Goal: Information Seeking & Learning: Find specific fact

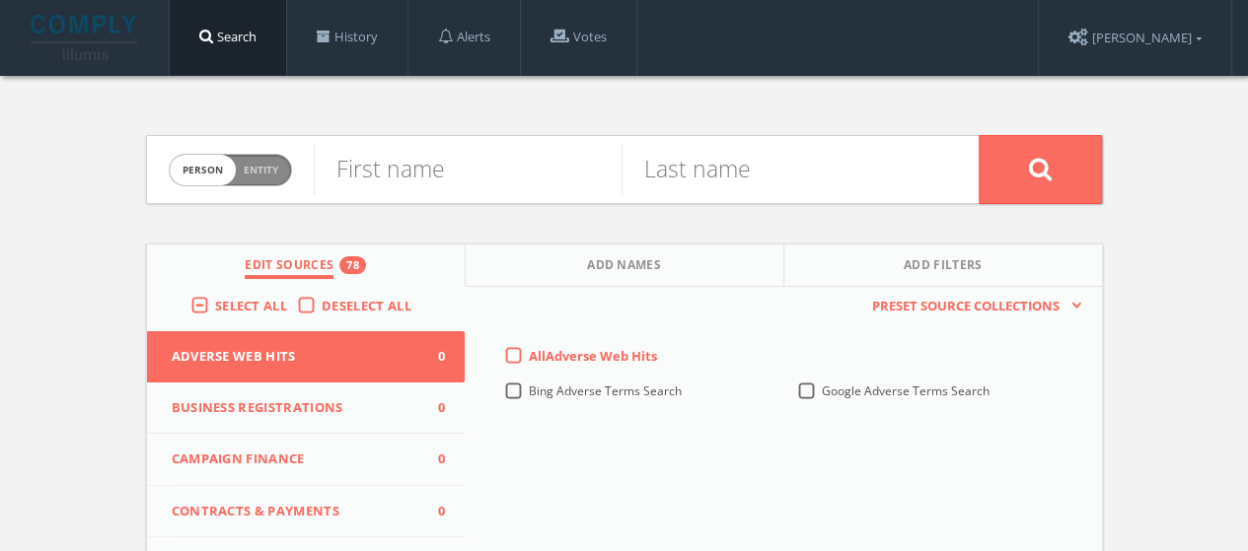
click at [354, 299] on span "Deselect All" at bounding box center [366, 306] width 90 height 18
click at [0, 0] on input "Deselect All" at bounding box center [0, 0] width 0 height 0
click at [276, 304] on span "Select All" at bounding box center [251, 306] width 72 height 18
click at [0, 0] on input "Select All" at bounding box center [0, 0] width 0 height 0
click at [456, 184] on input "text" at bounding box center [468, 169] width 308 height 51
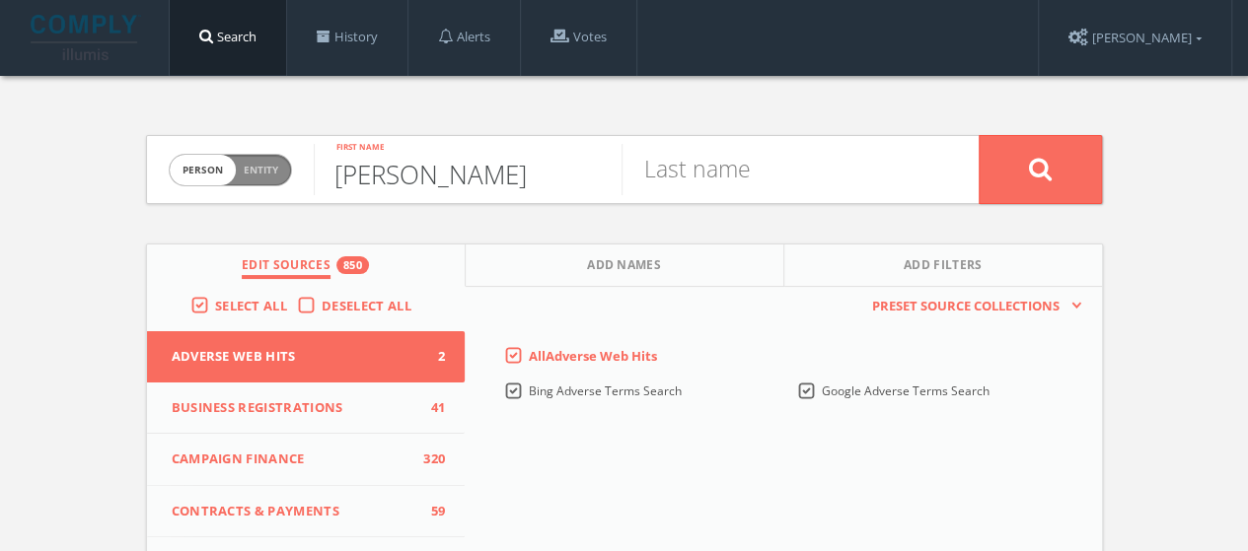
type input "[PERSON_NAME]"
click at [978, 135] on button at bounding box center [1039, 169] width 123 height 69
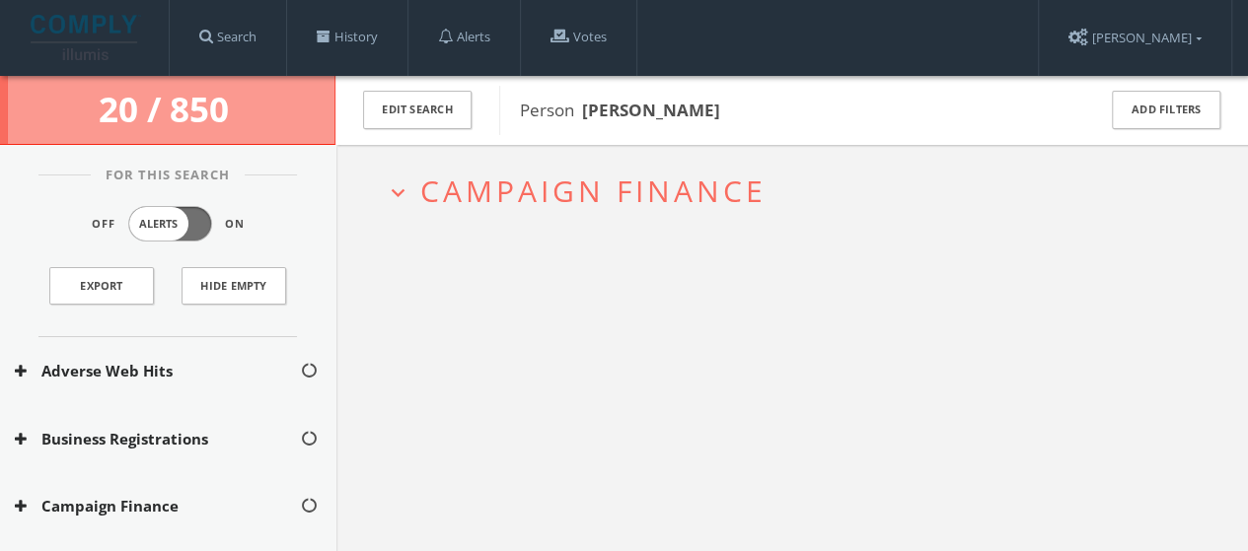
click at [456, 184] on span "Campaign Finance" at bounding box center [593, 191] width 346 height 40
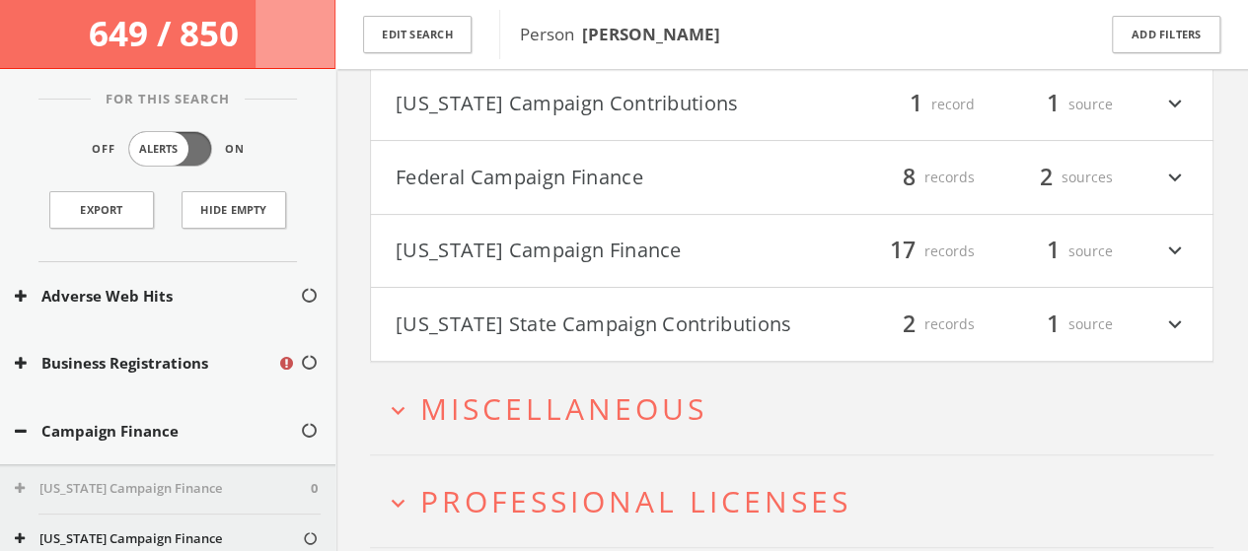
scroll to position [190, 0]
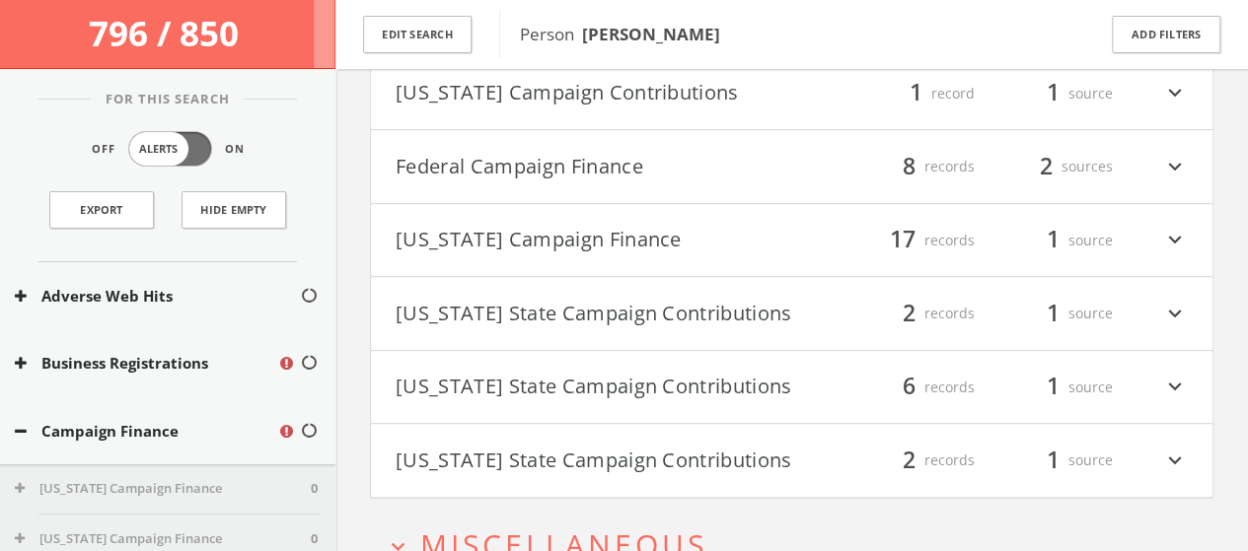
click at [1213, 134] on div "expand_less Campaign Finance [US_STATE] Campaign Contributions filter_list 1 re…" at bounding box center [791, 346] width 912 height 920
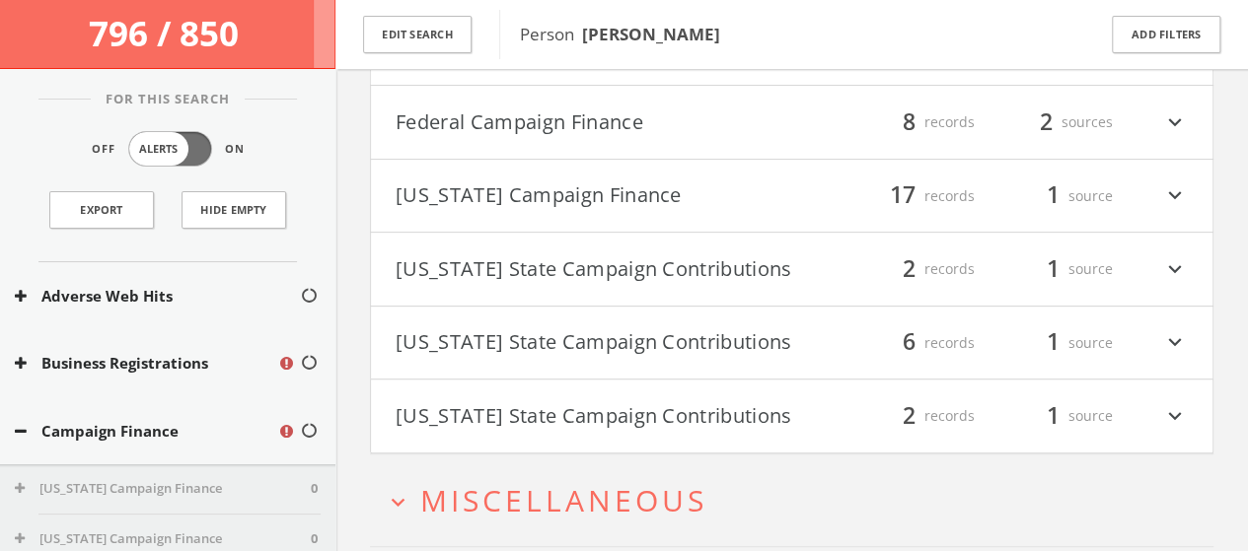
click at [1174, 132] on icon "expand_more" at bounding box center [1175, 123] width 26 height 34
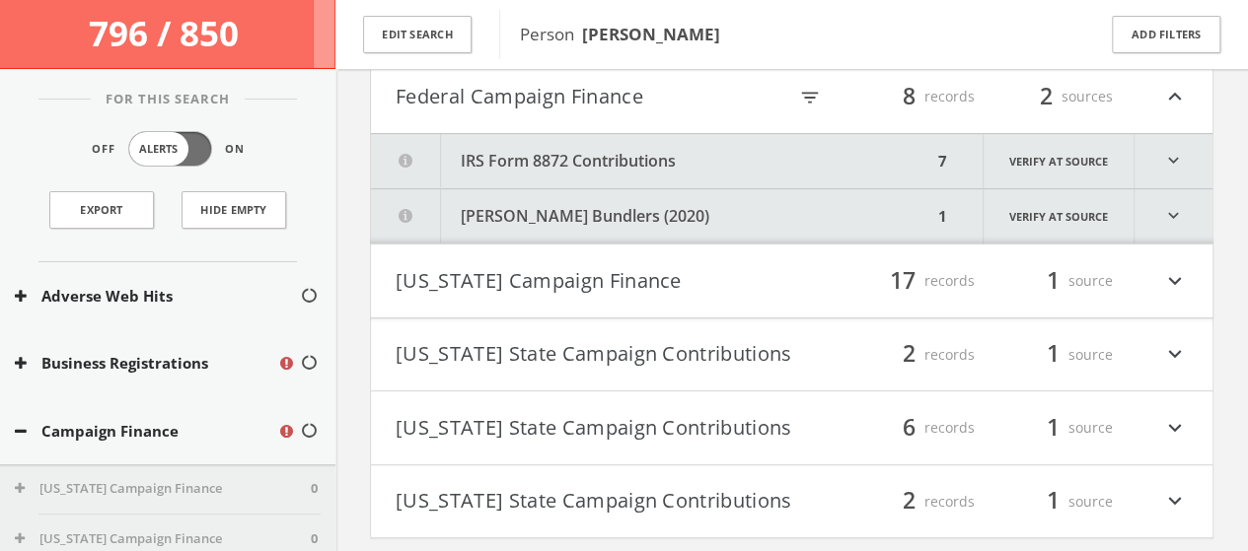
click at [1197, 172] on icon "expand_more" at bounding box center [1173, 161] width 78 height 54
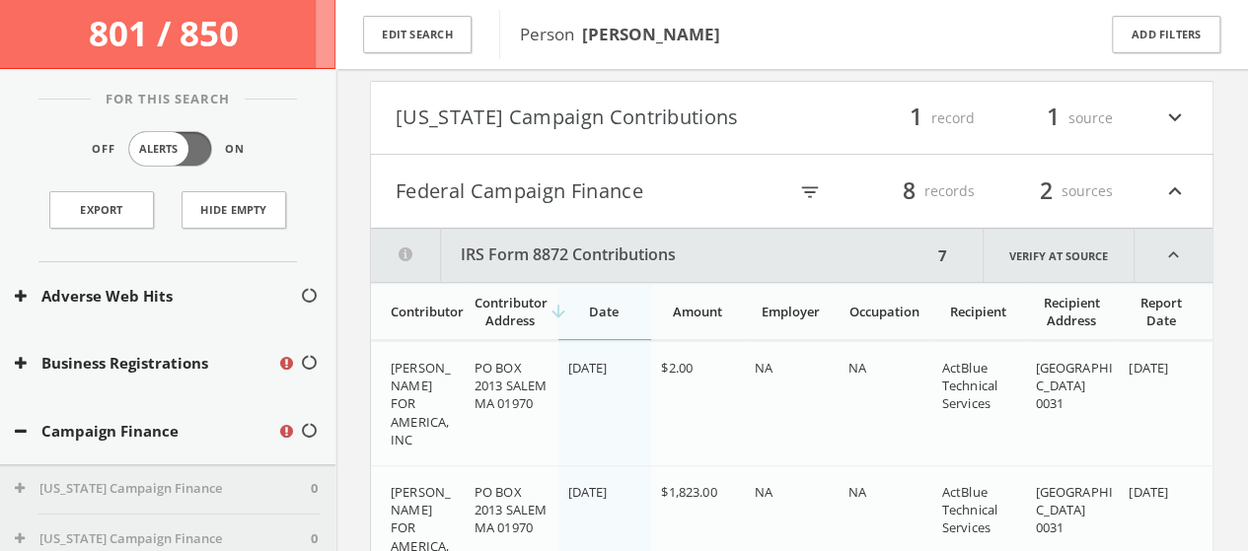
scroll to position [150, 0]
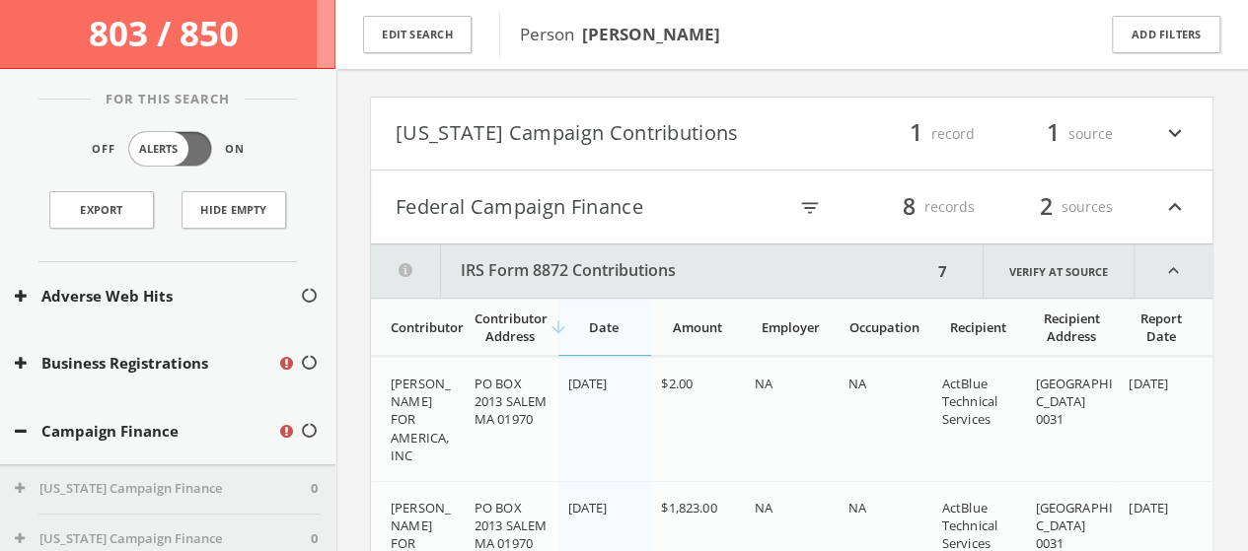
click at [1163, 224] on icon "expand_less" at bounding box center [1175, 207] width 26 height 34
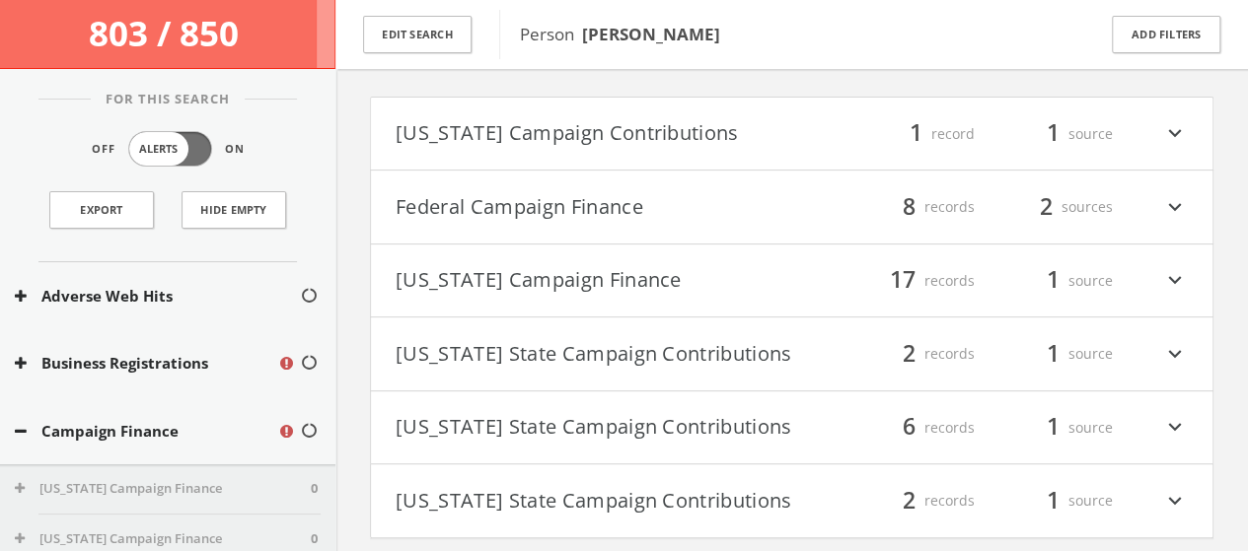
click at [1136, 129] on div "filter_list 1 record 1 source expand_more" at bounding box center [990, 134] width 396 height 34
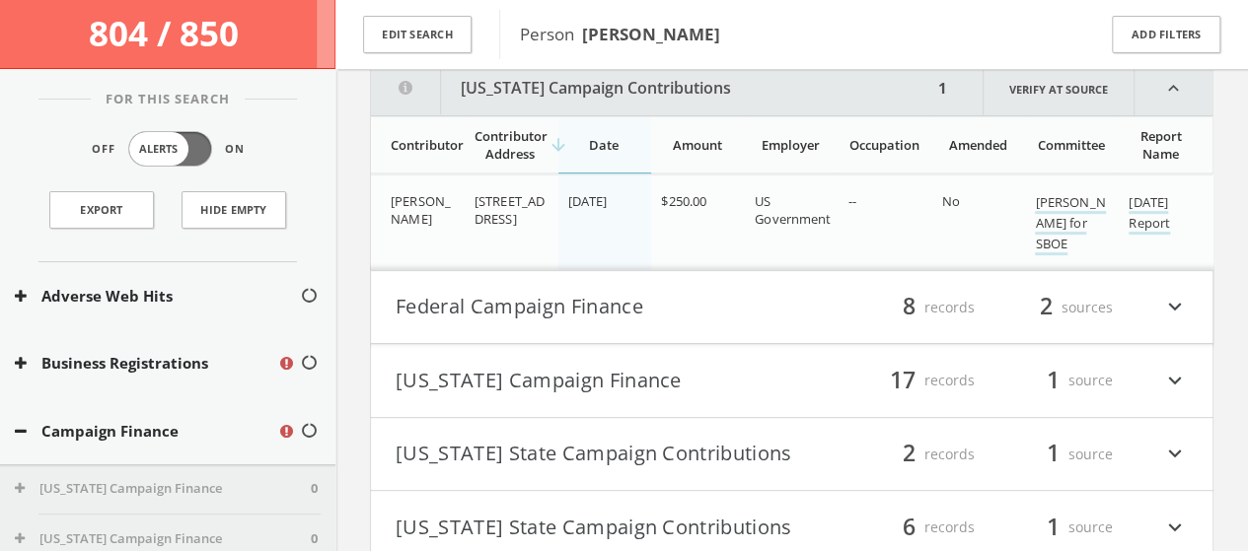
scroll to position [260, 0]
click at [1166, 86] on icon "expand_less" at bounding box center [1173, 87] width 78 height 53
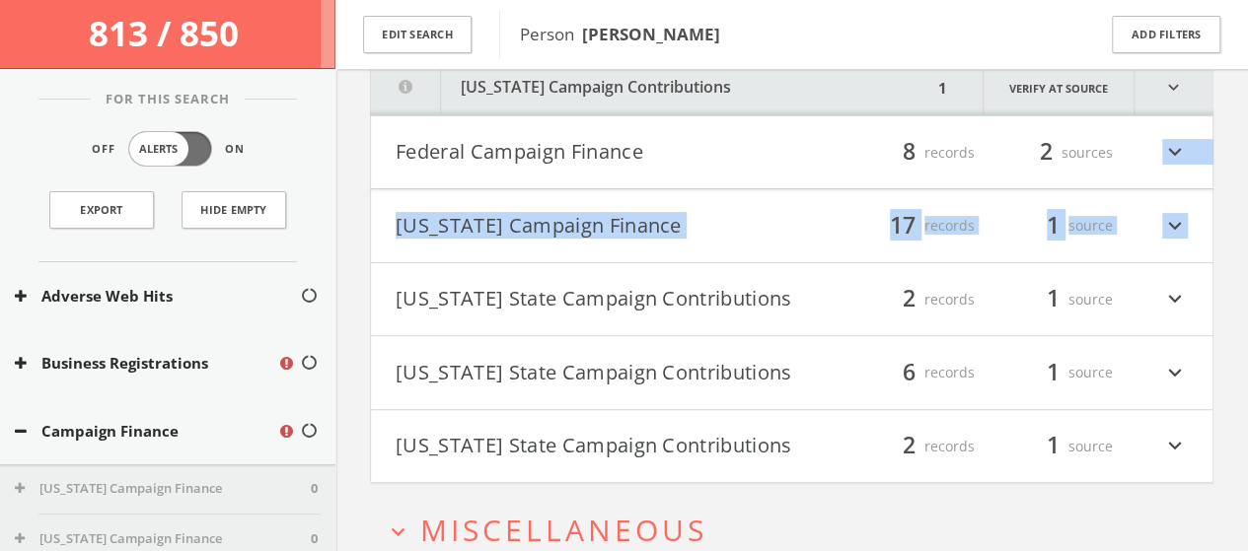
drag, startPoint x: 1162, startPoint y: 153, endPoint x: 1248, endPoint y: 253, distance: 132.9
click at [1247, 253] on html "Search History Alerts Votes [PERSON_NAME] Edit Profile Change Password Security…" at bounding box center [624, 285] width 1248 height 1091
click at [1171, 234] on icon "expand_more" at bounding box center [1175, 226] width 26 height 34
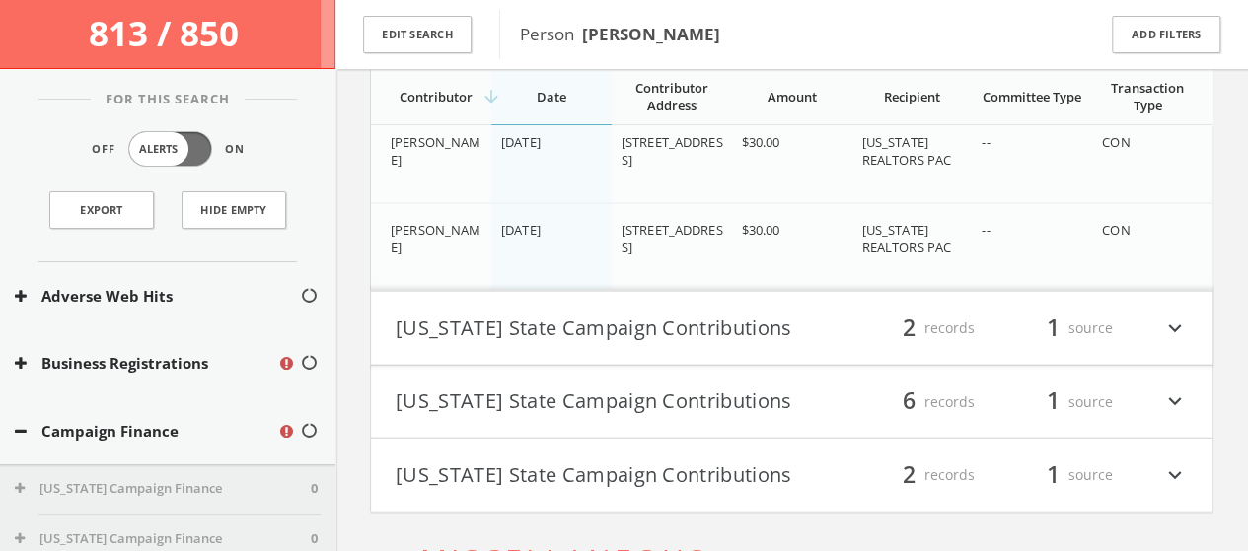
scroll to position [2118, 0]
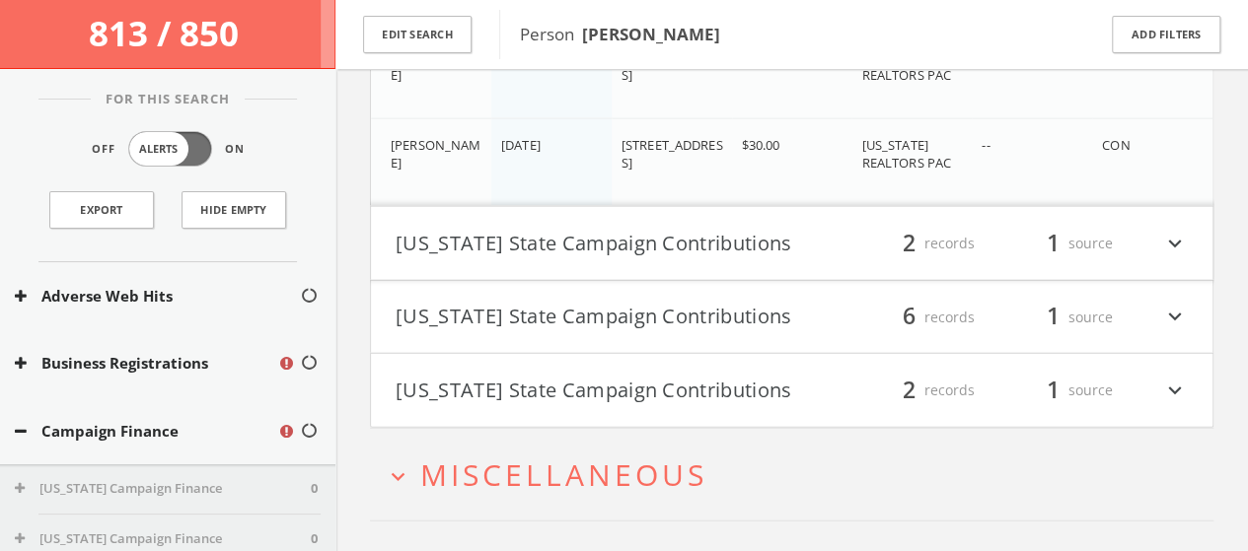
click at [1170, 253] on icon "expand_more" at bounding box center [1175, 244] width 26 height 34
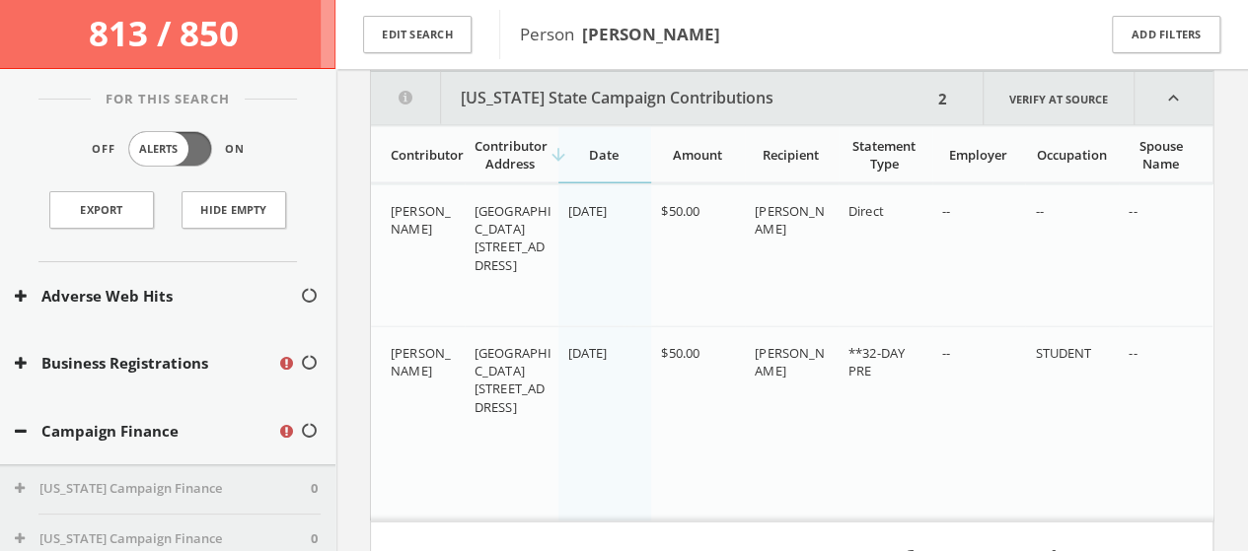
scroll to position [2318, 0]
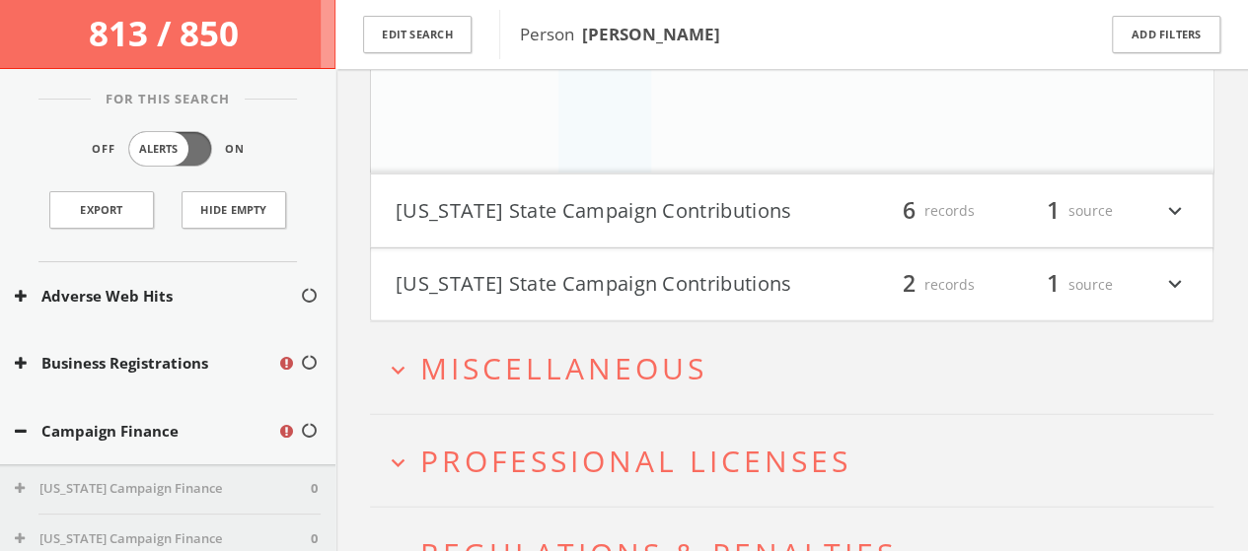
click at [1028, 202] on div "1 source" at bounding box center [1053, 211] width 118 height 34
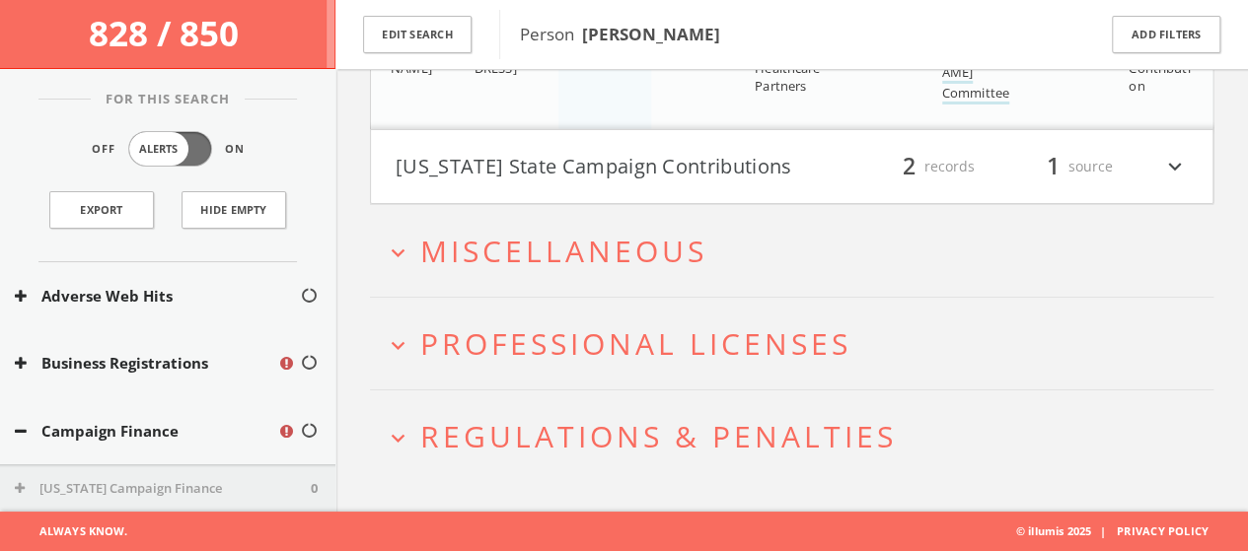
scroll to position [3461, 0]
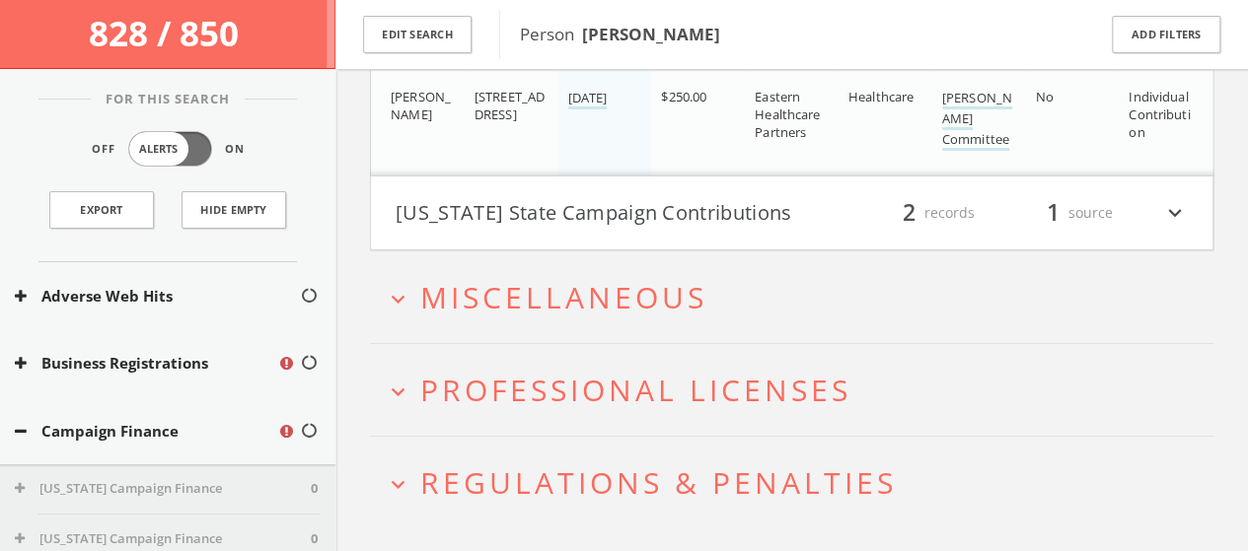
click at [1173, 198] on icon "expand_more" at bounding box center [1175, 213] width 26 height 34
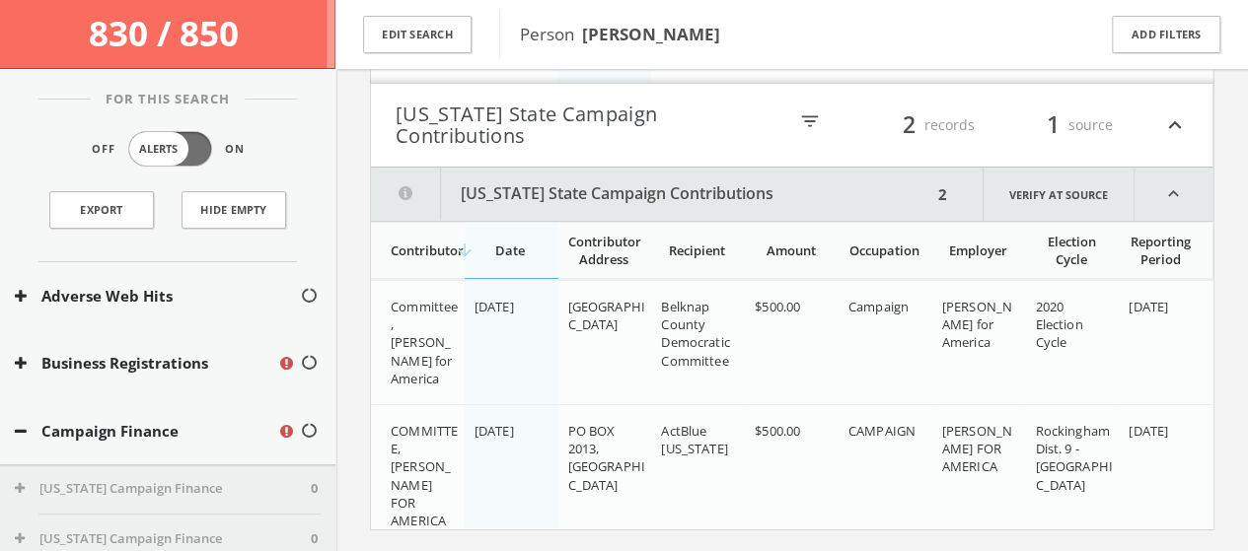
scroll to position [3739, 0]
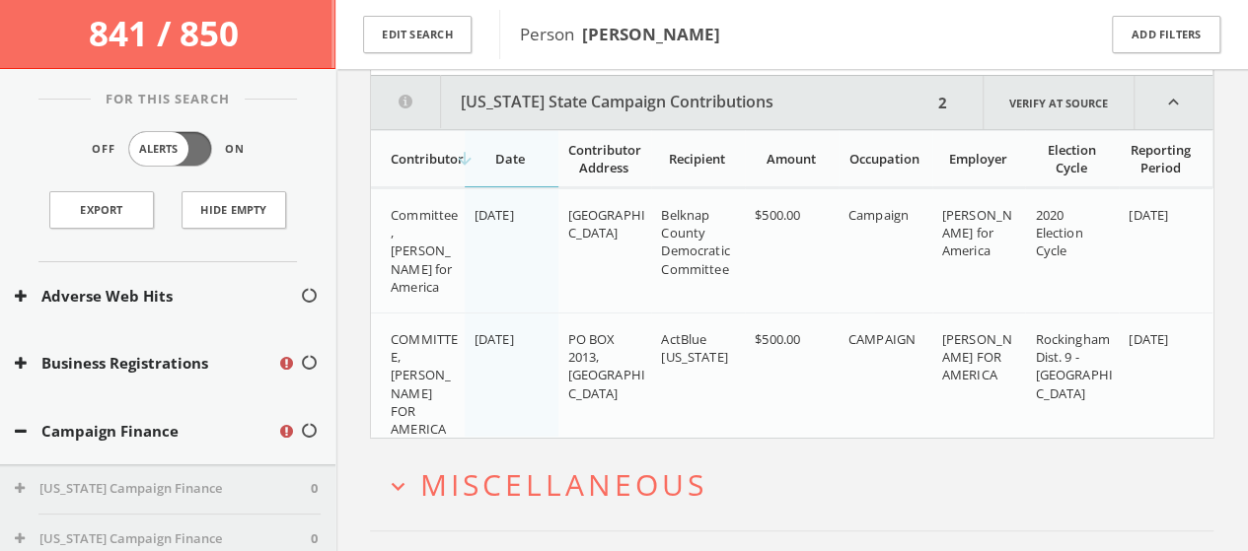
click at [589, 468] on span "Miscellaneous" at bounding box center [563, 484] width 287 height 40
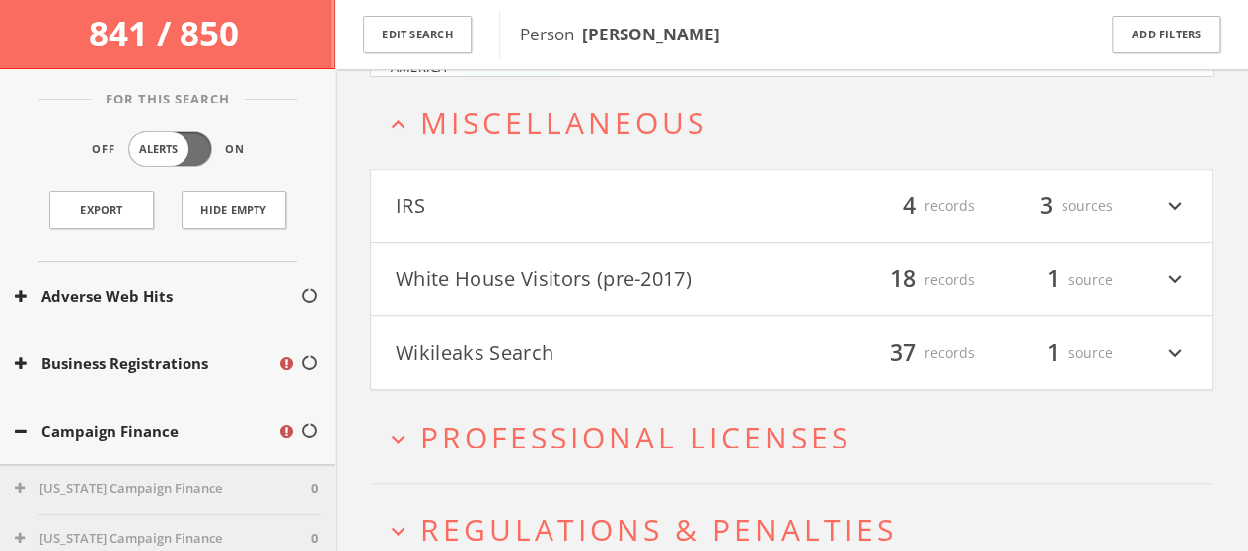
scroll to position [4102, 0]
click at [914, 420] on button "expand_more Professional Licenses" at bounding box center [799, 436] width 828 height 33
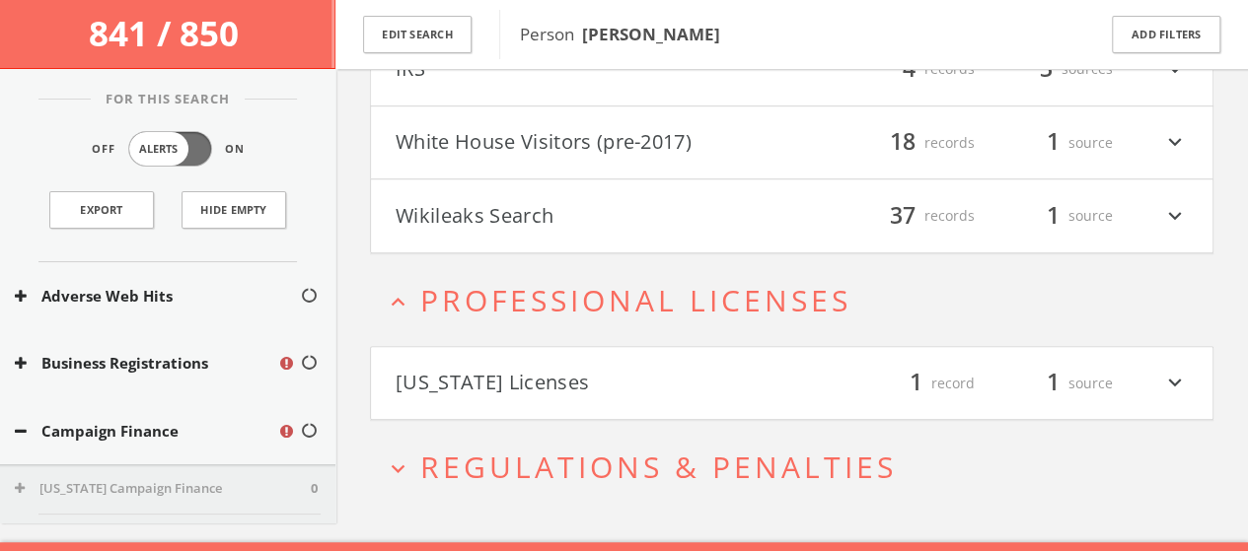
scroll to position [4258, 0]
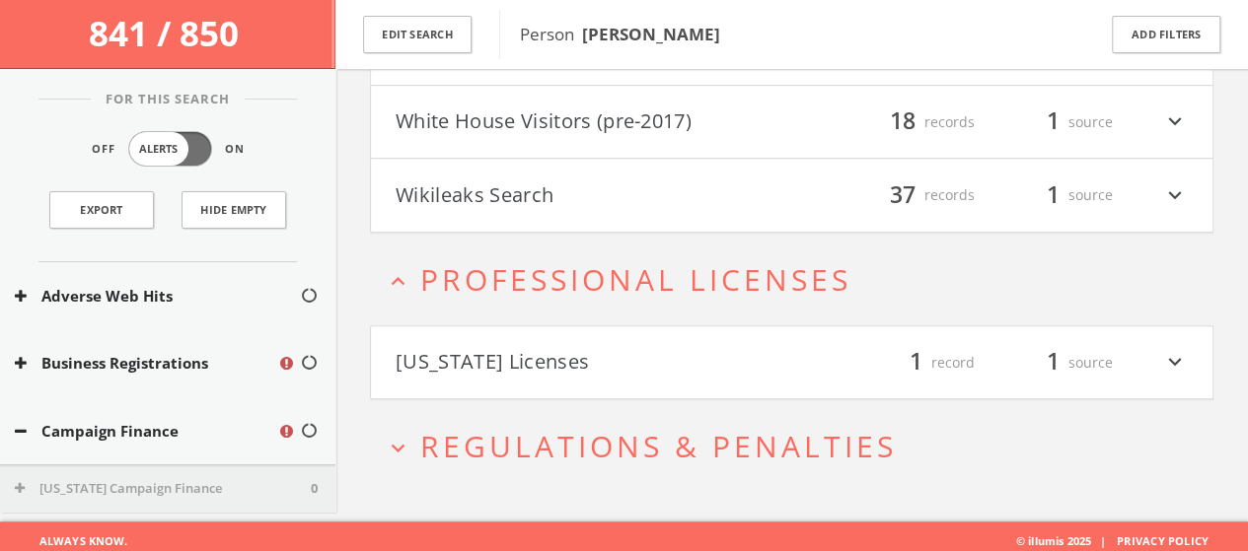
click at [866, 447] on span "Regulations & Penalties" at bounding box center [658, 446] width 476 height 40
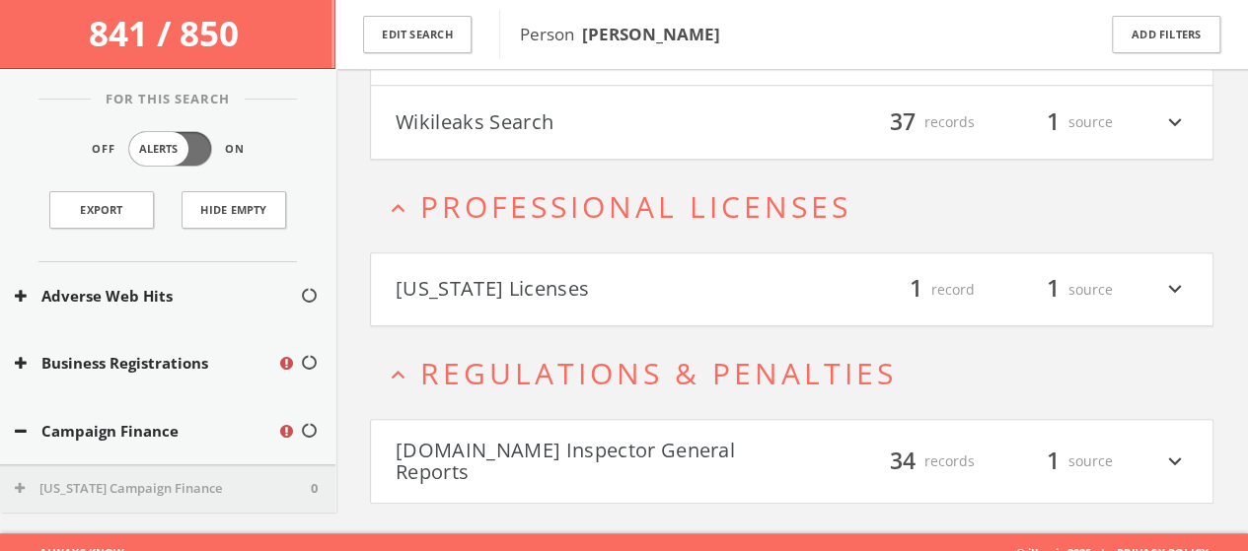
click at [866, 447] on div "34 records" at bounding box center [915, 461] width 118 height 43
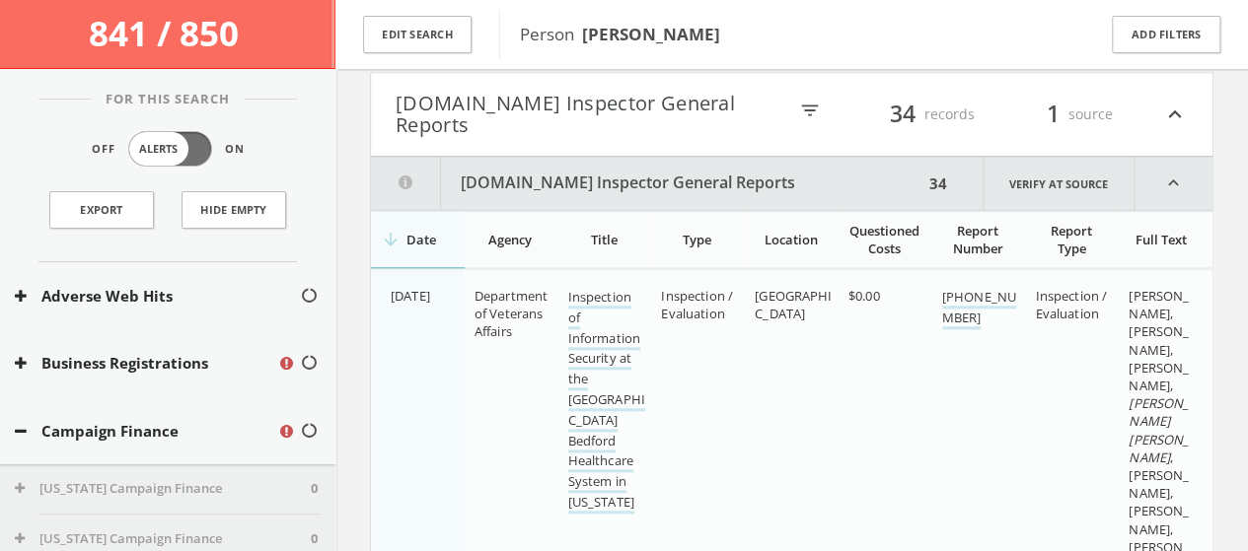
scroll to position [4745, 0]
